Goal: Navigation & Orientation: Find specific page/section

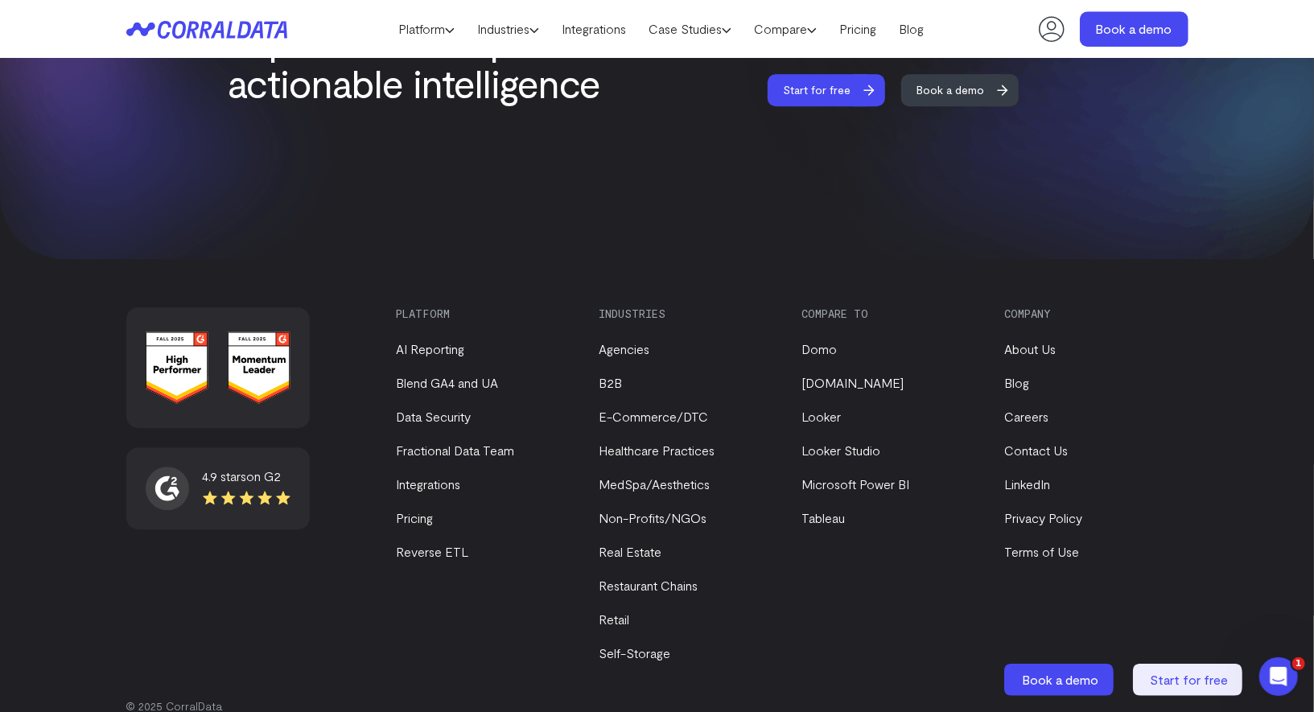
scroll to position [6858, 0]
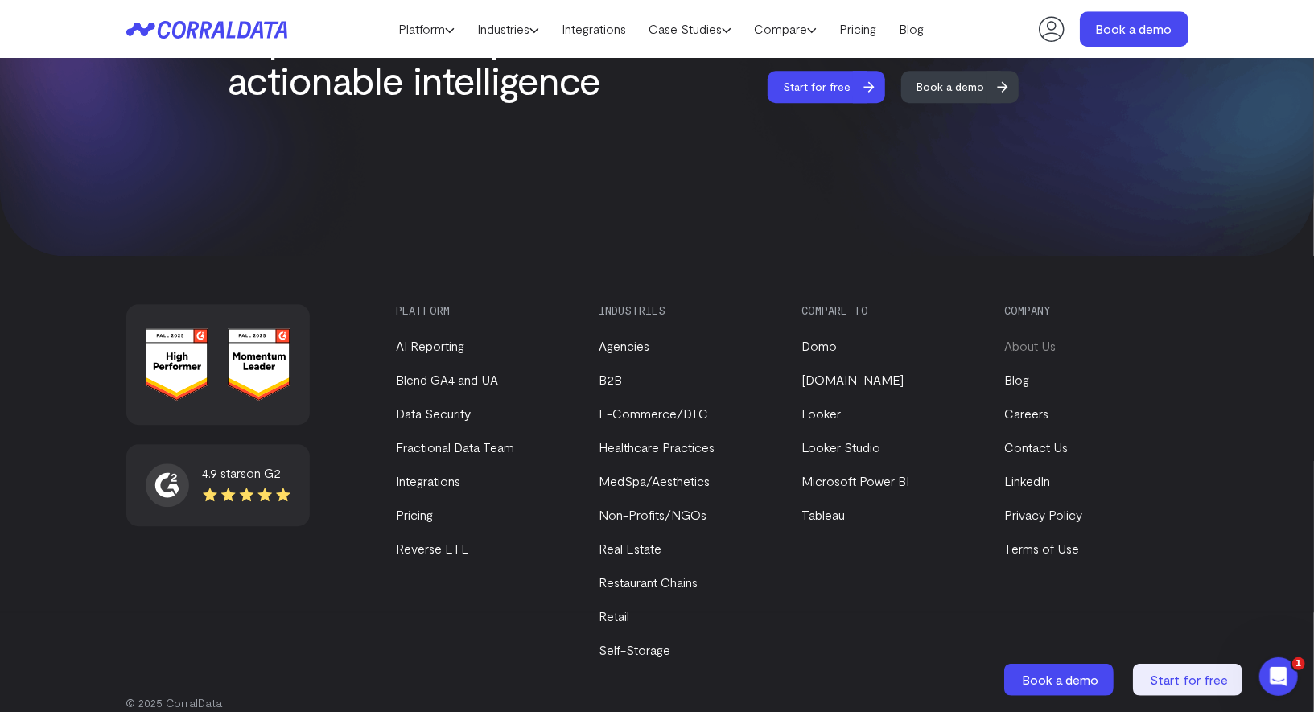
click at [1044, 338] on link "About Us" at bounding box center [1031, 345] width 52 height 15
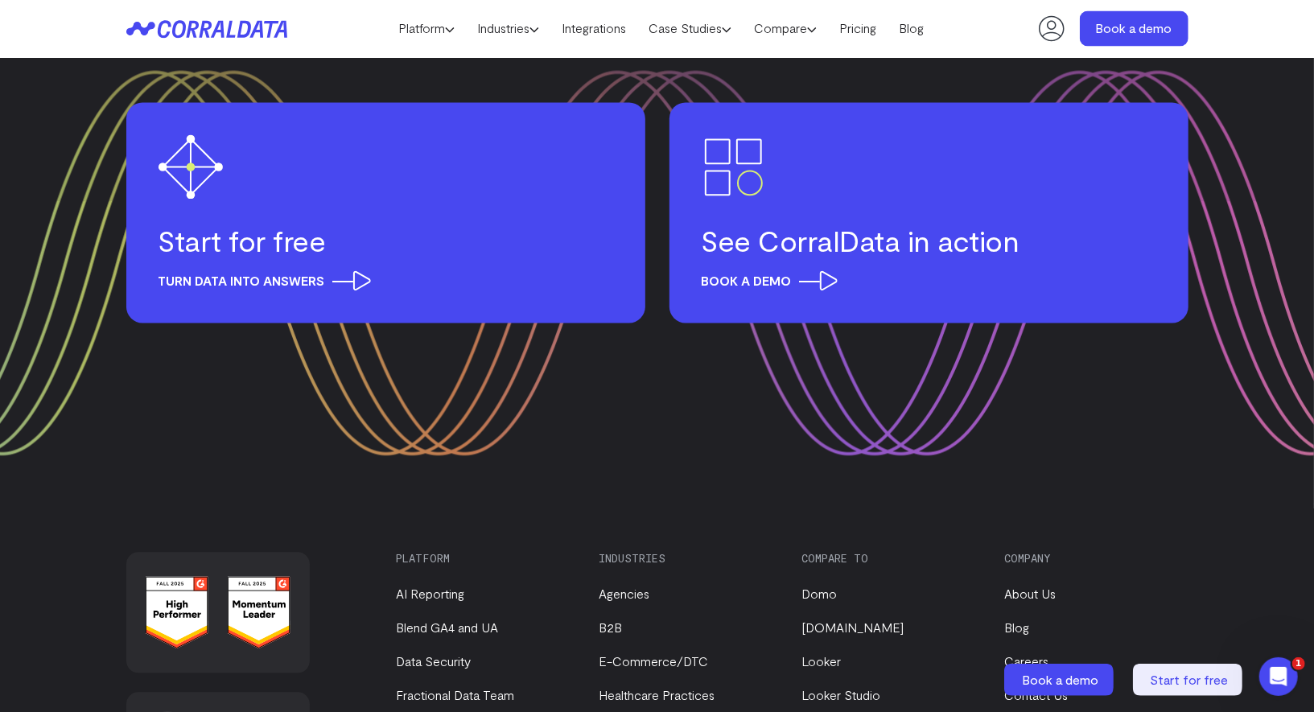
scroll to position [1946, 0]
